Goal: Transaction & Acquisition: Book appointment/travel/reservation

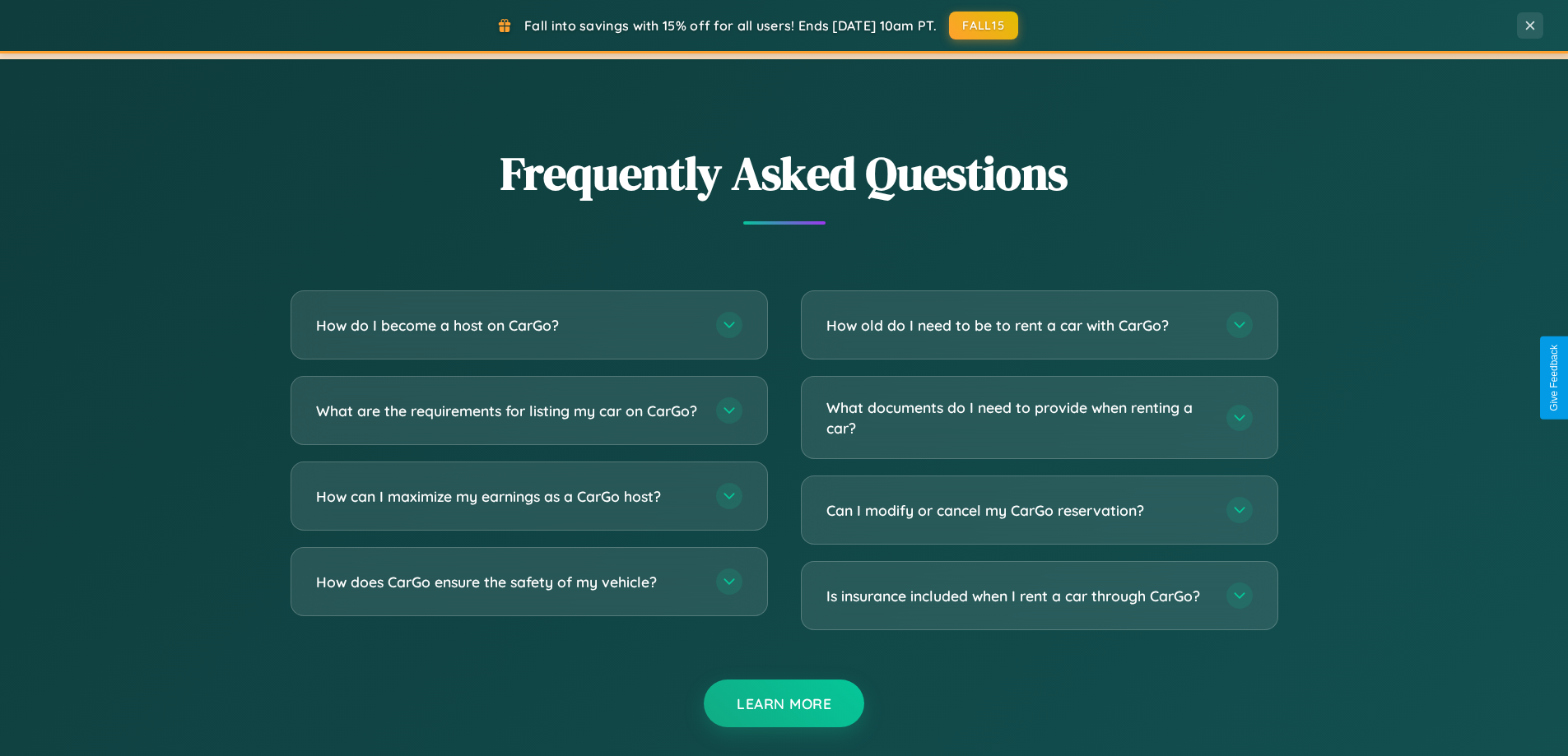
scroll to position [3165, 0]
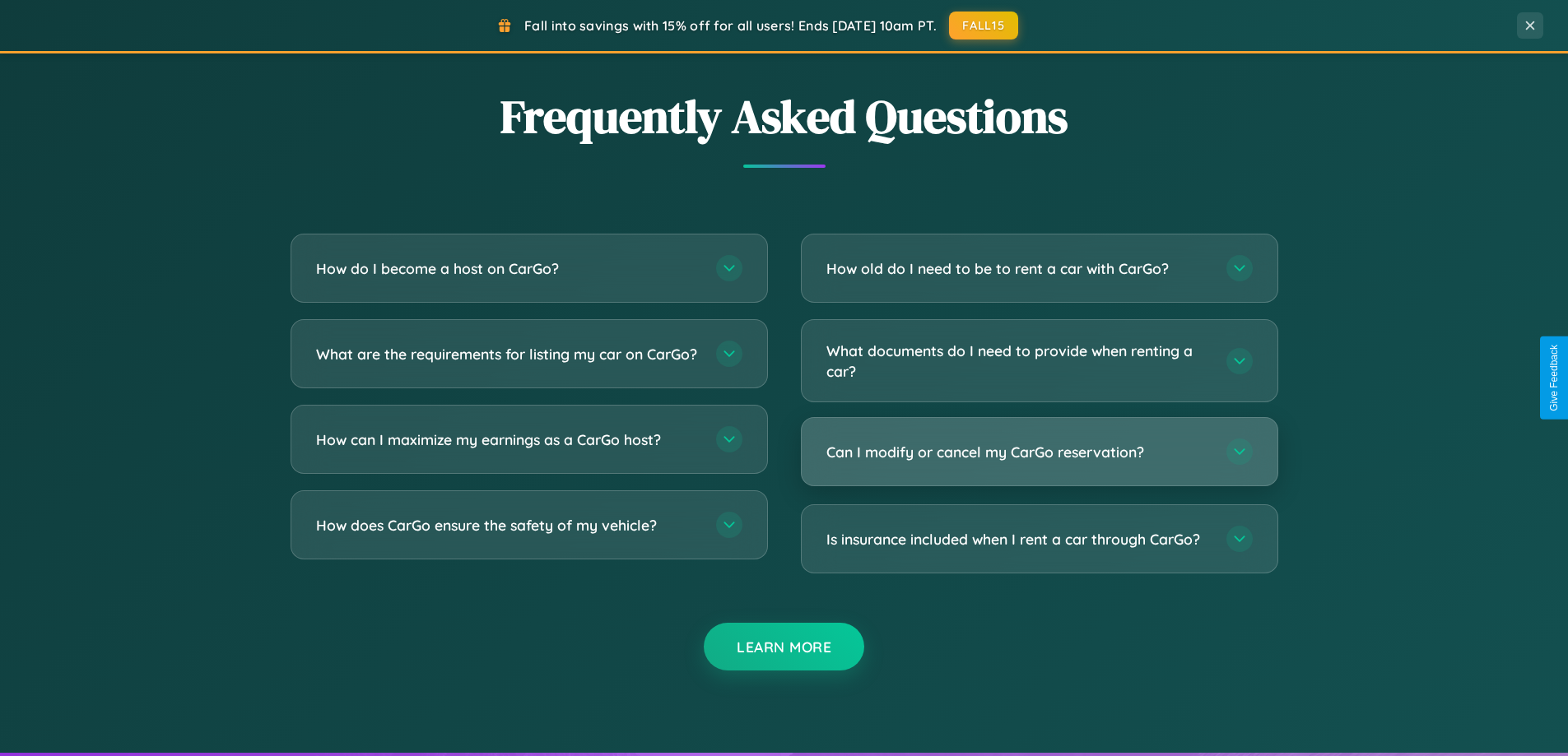
click at [1038, 453] on h3 "Can I modify or cancel my CarGo reservation?" at bounding box center [1018, 452] width 384 height 21
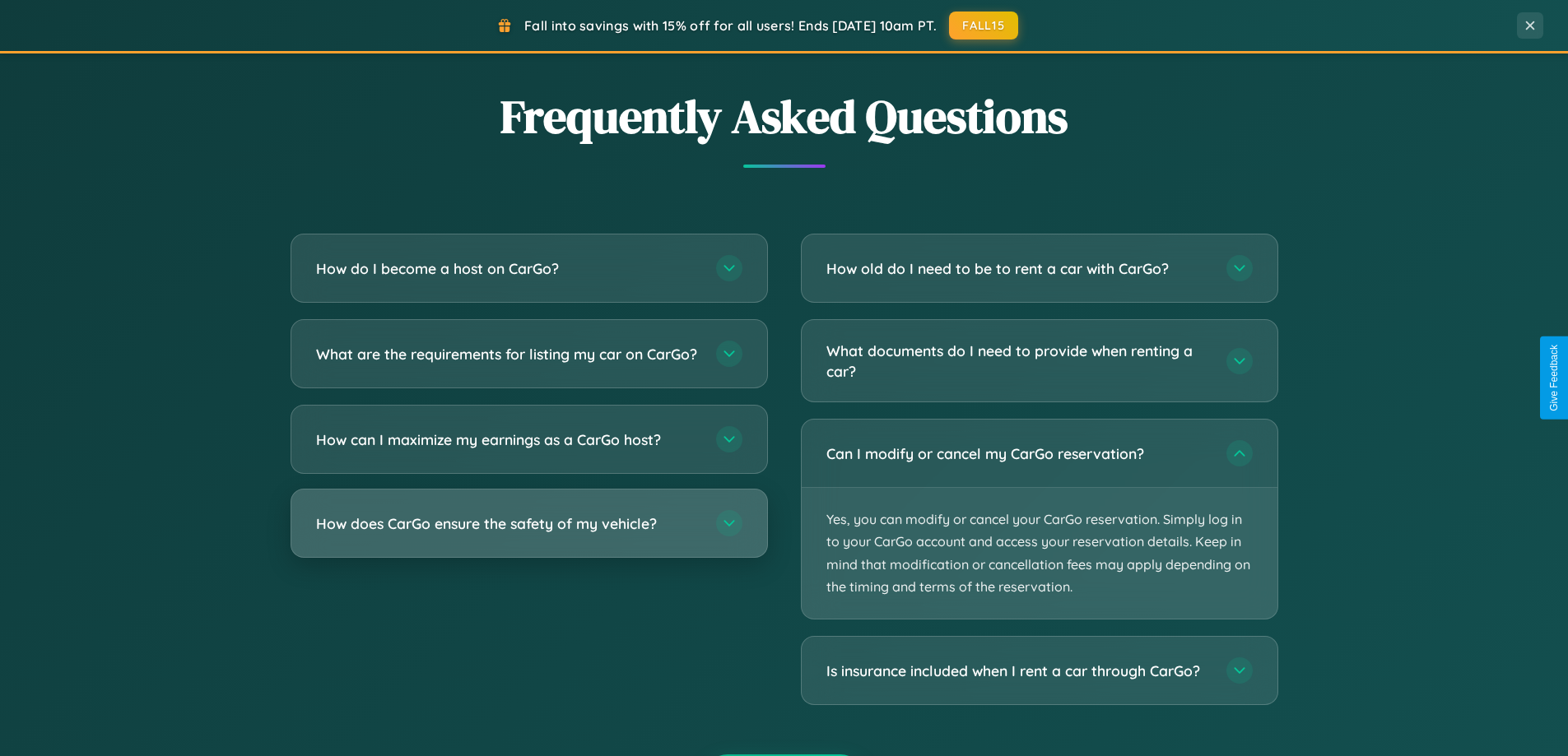
click at [529, 534] on h3 "How does CarGo ensure the safety of my vehicle?" at bounding box center [507, 524] width 384 height 21
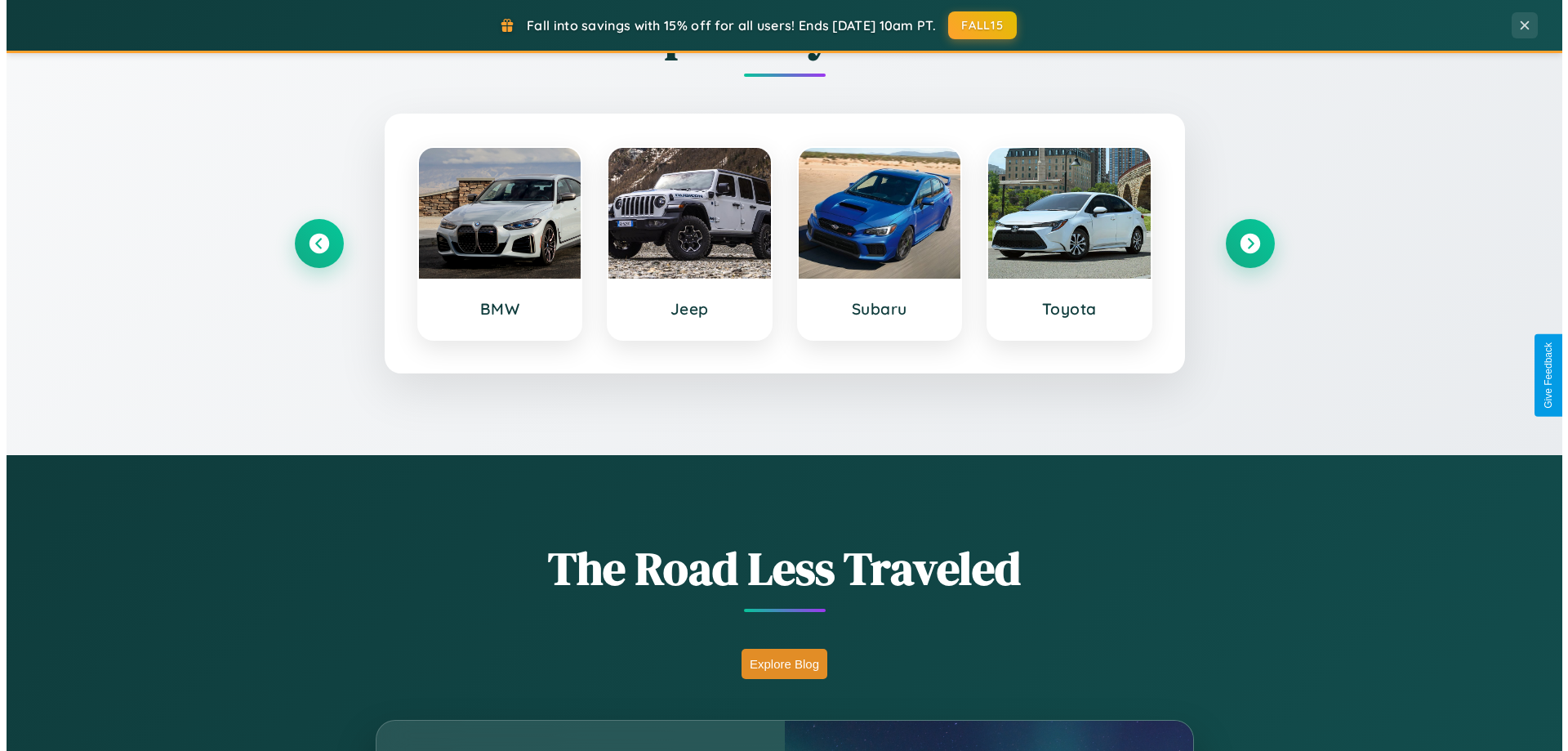
scroll to position [0, 0]
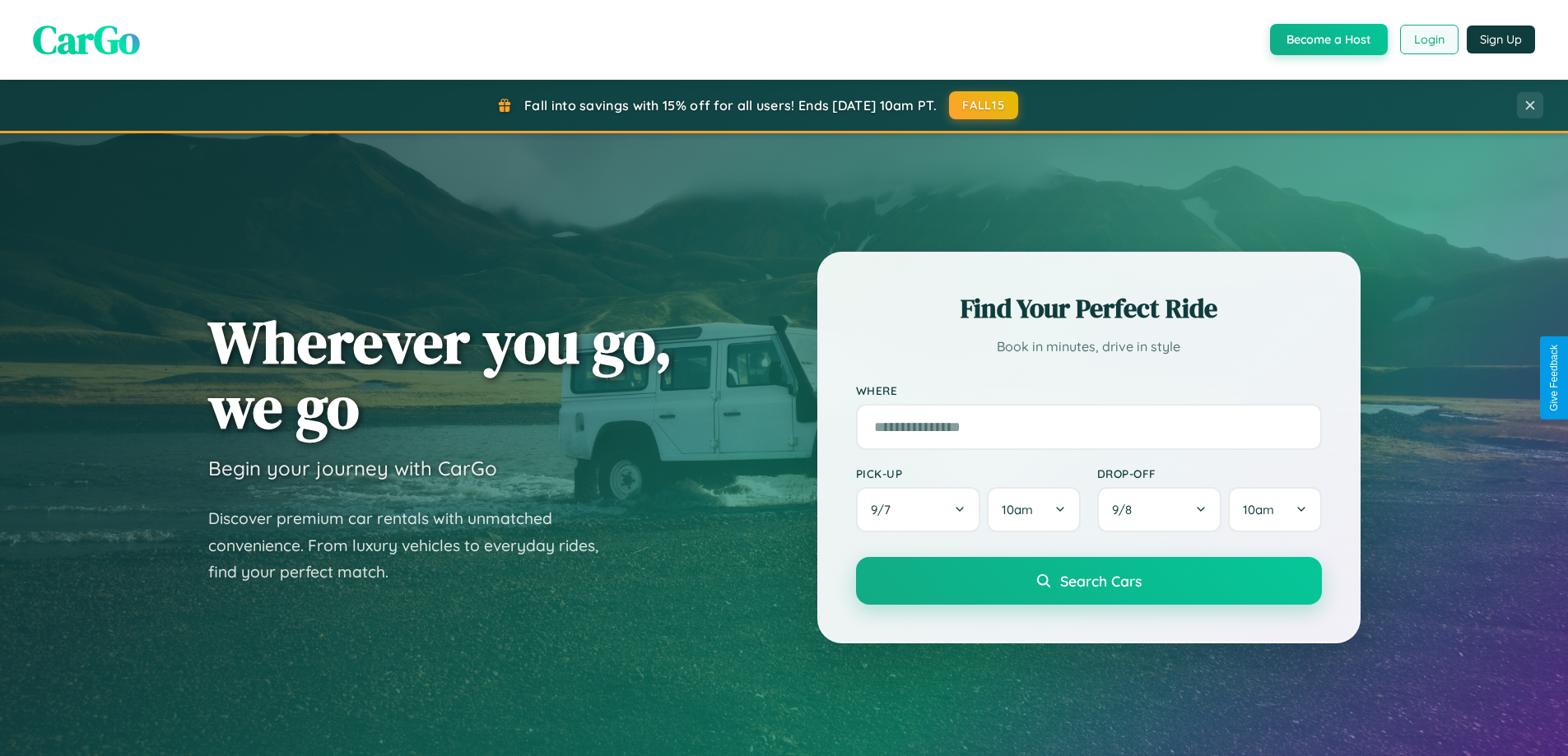
click at [1428, 39] on button "Login" at bounding box center [1429, 39] width 59 height 30
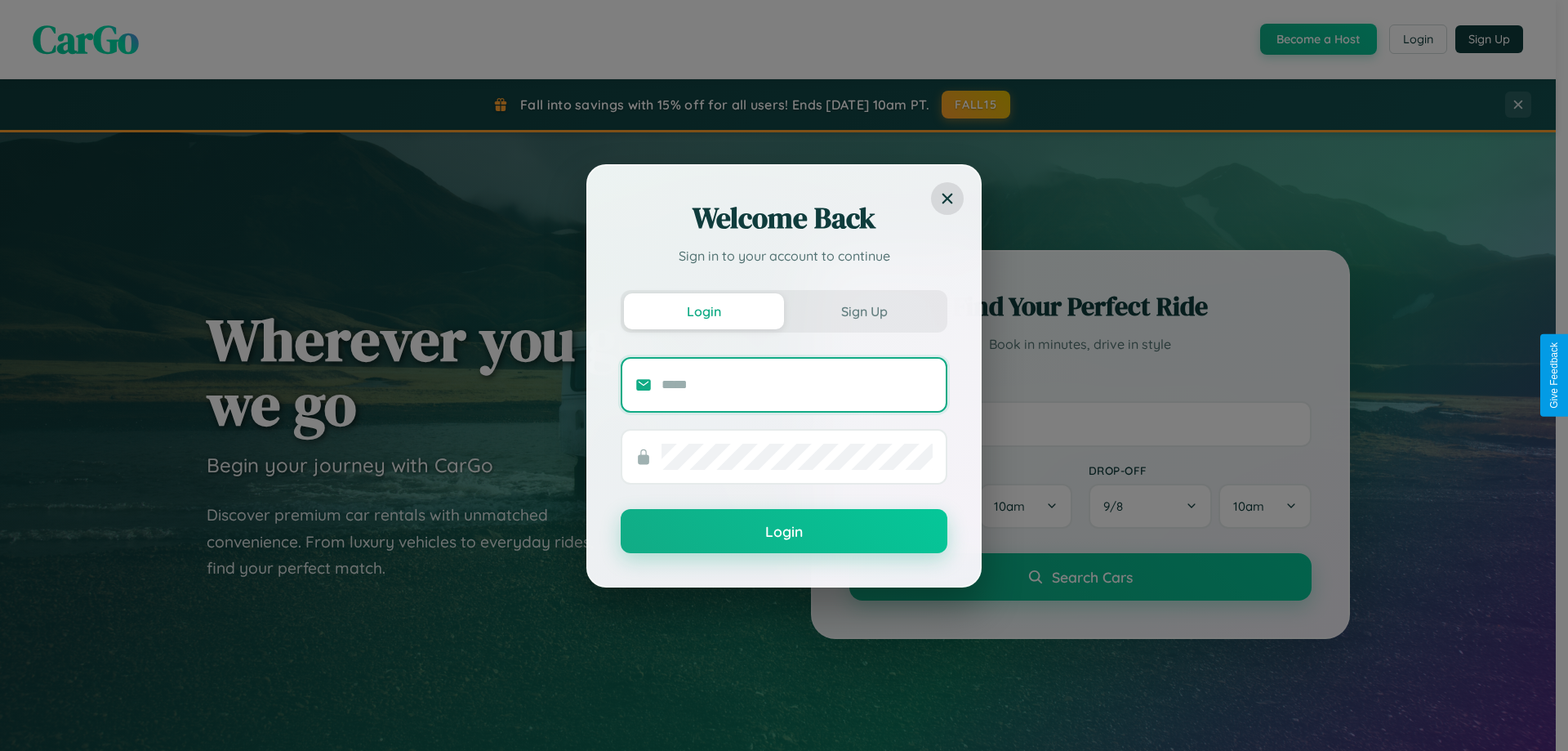
click at [797, 384] on input "text" at bounding box center [797, 385] width 272 height 26
type input "**********"
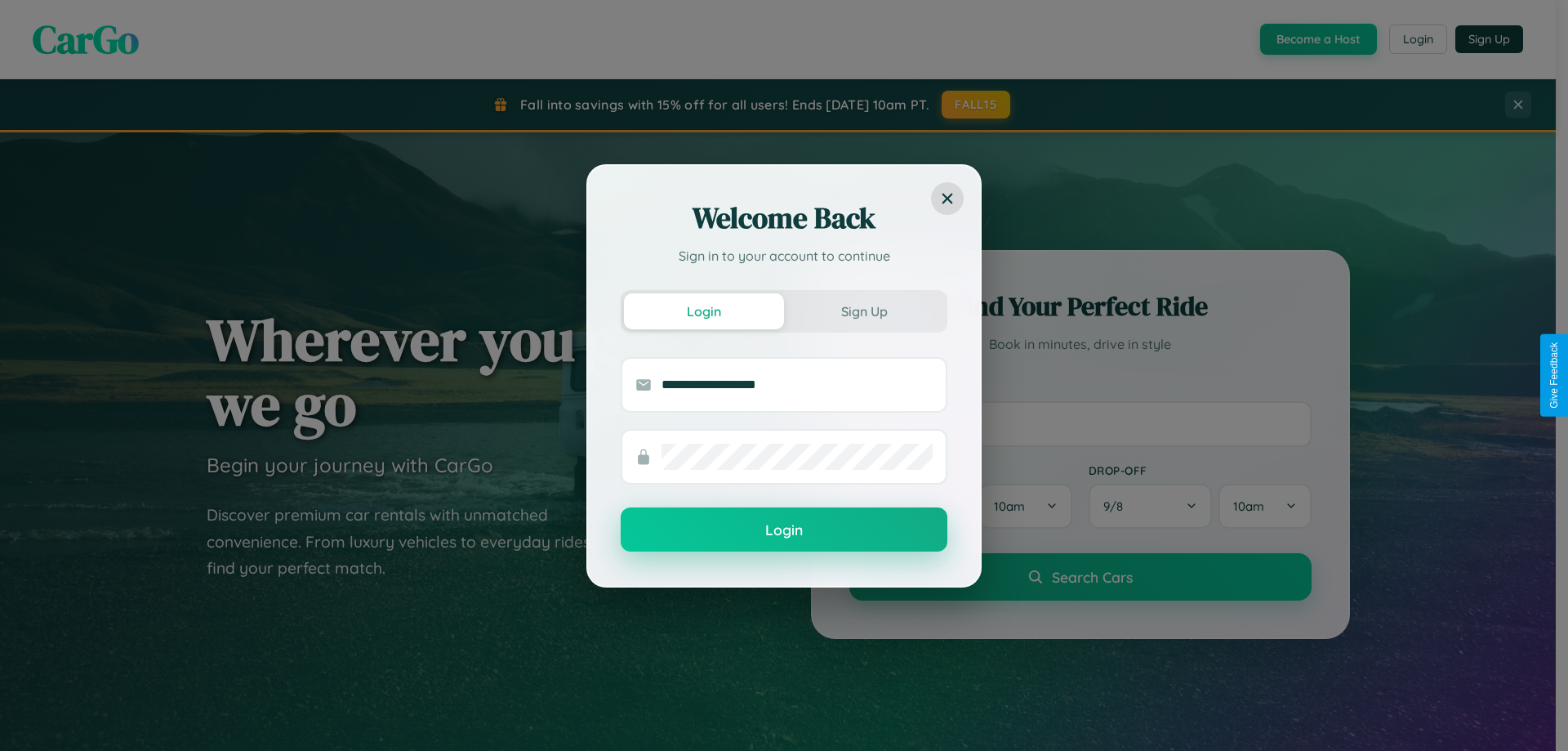
click at [784, 530] on button "Login" at bounding box center [784, 529] width 327 height 45
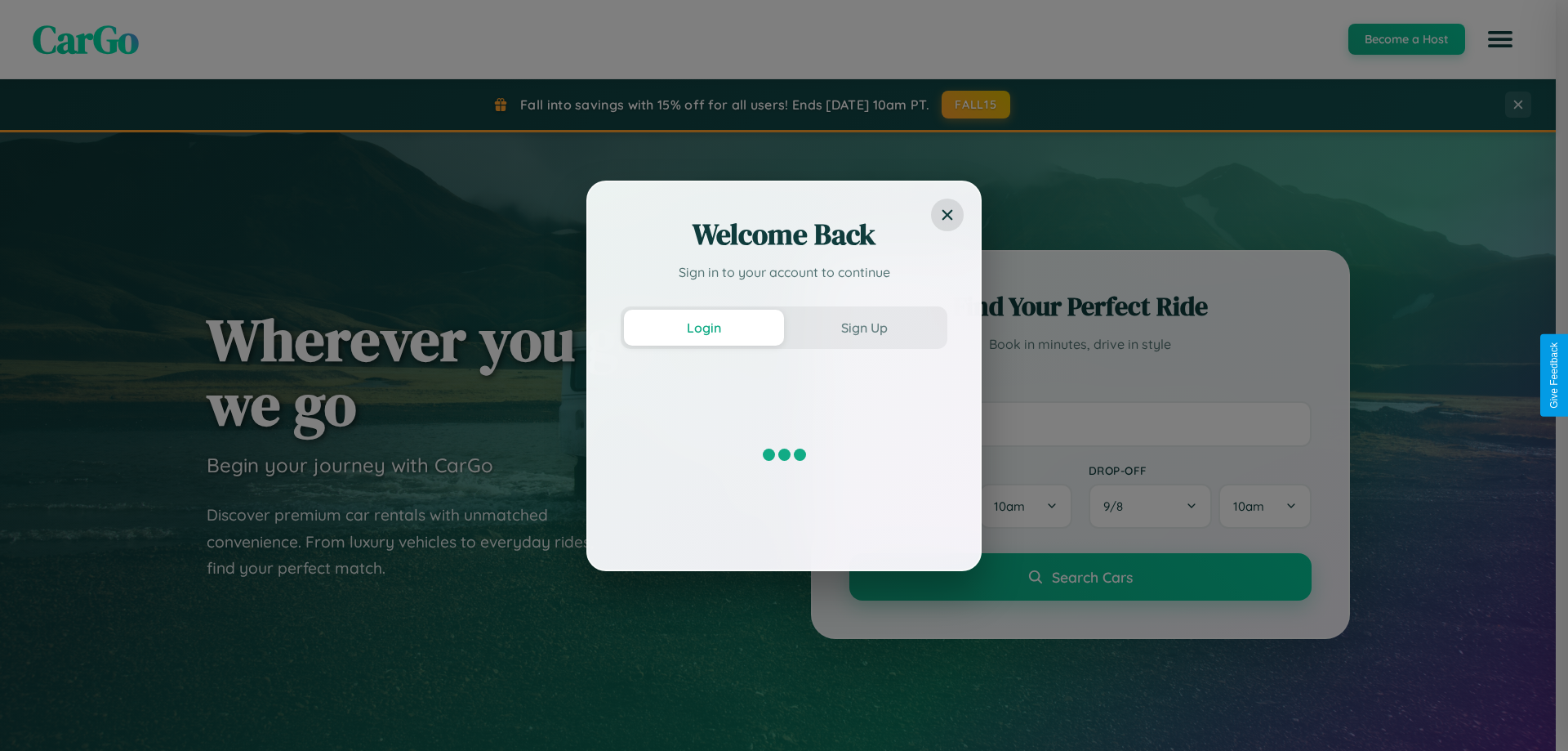
click at [977, 105] on button "FALL15" at bounding box center [976, 105] width 69 height 28
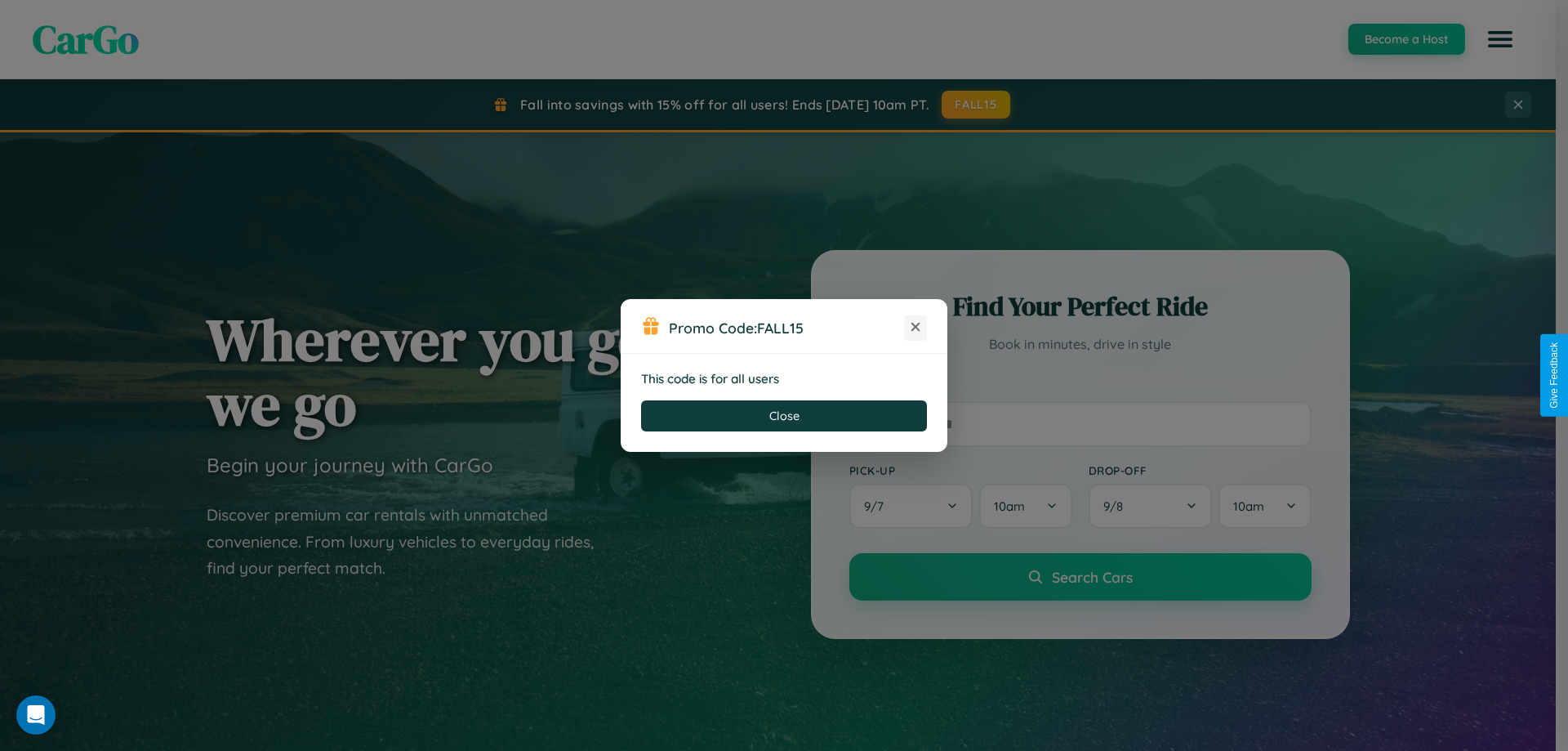
click at [916, 327] on icon at bounding box center [916, 327] width 17 height 17
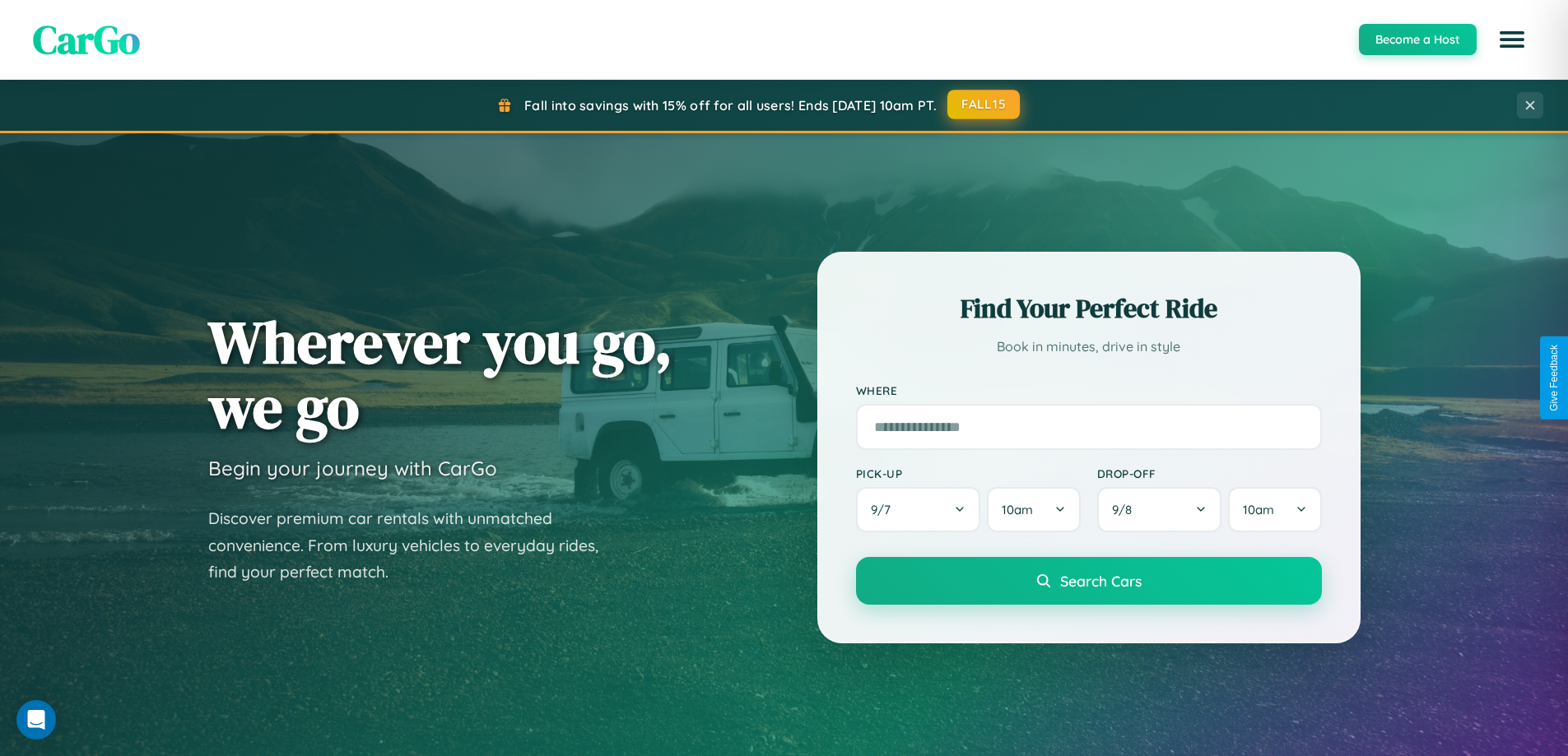
click at [984, 105] on button "FALL15" at bounding box center [983, 105] width 73 height 30
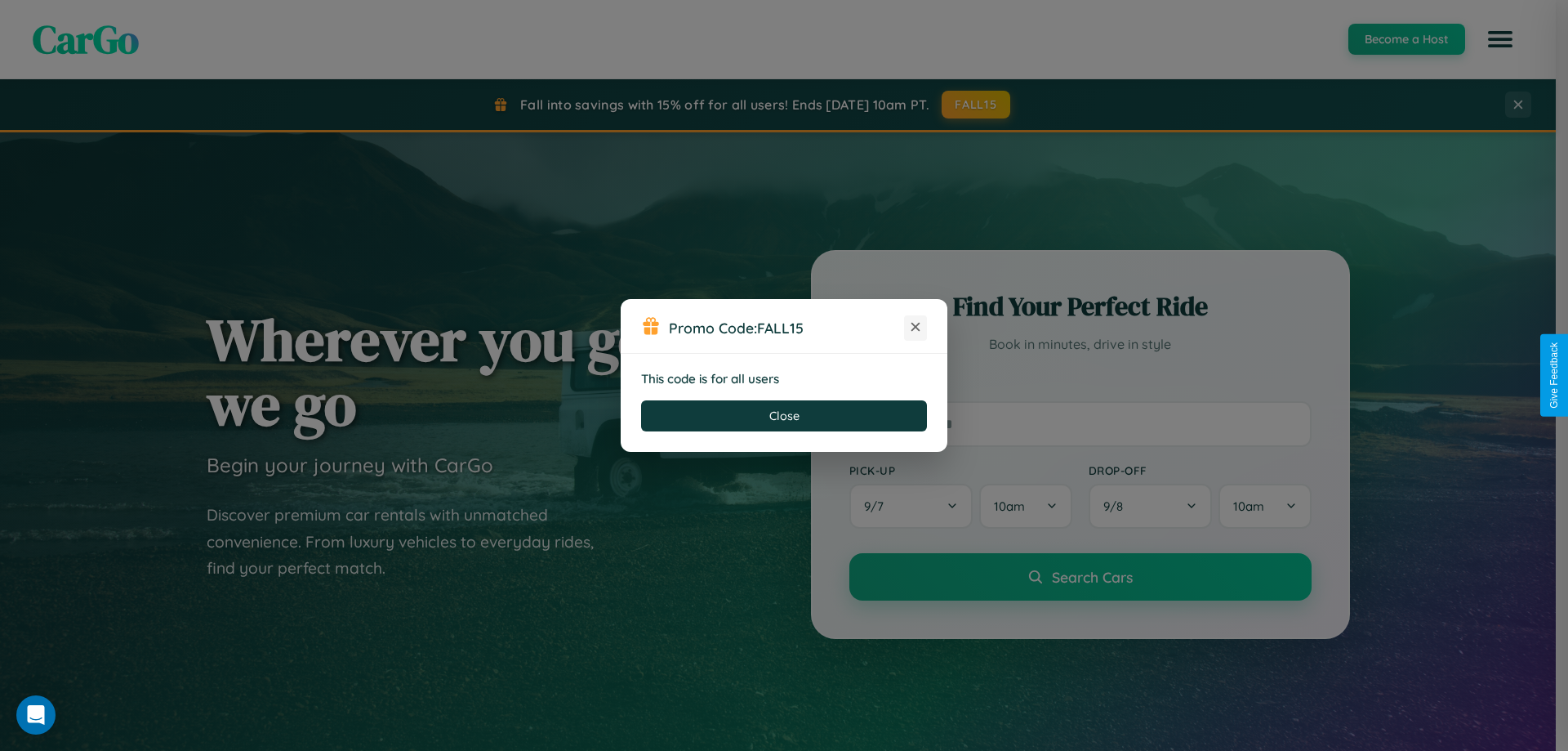
click at [916, 327] on icon at bounding box center [916, 327] width 17 height 17
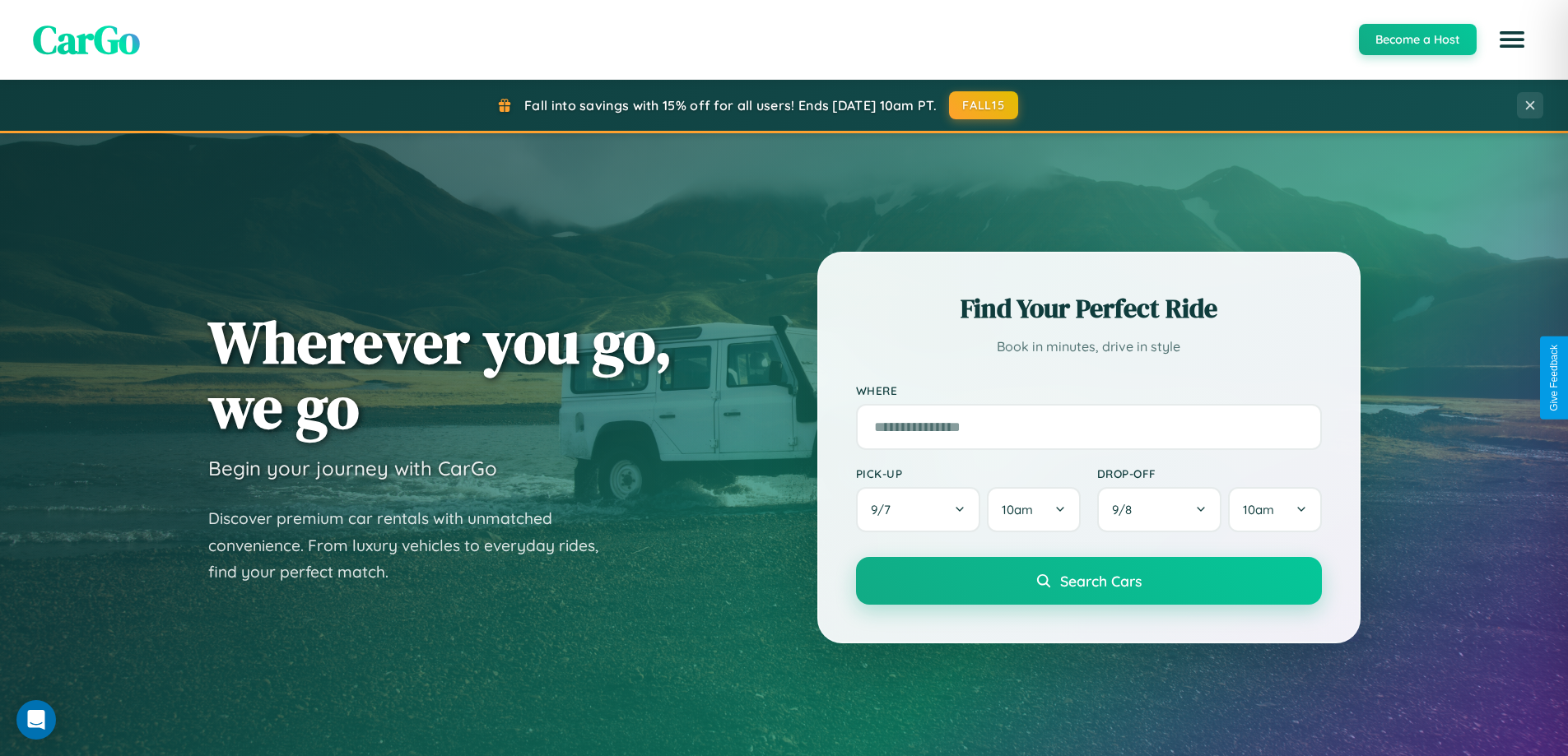
scroll to position [2643, 0]
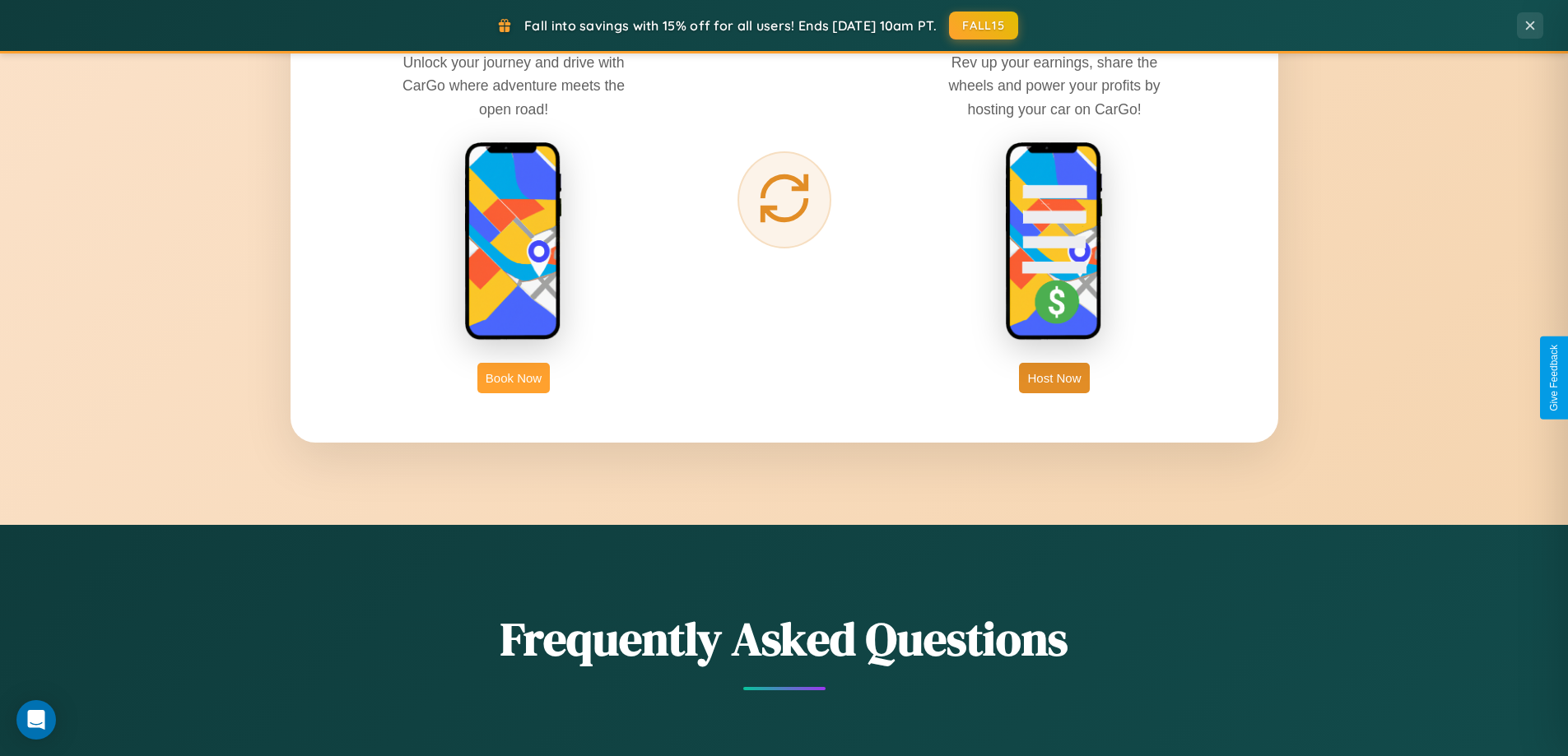
click at [514, 378] on button "Book Now" at bounding box center [514, 378] width 73 height 31
